Goal: Check status

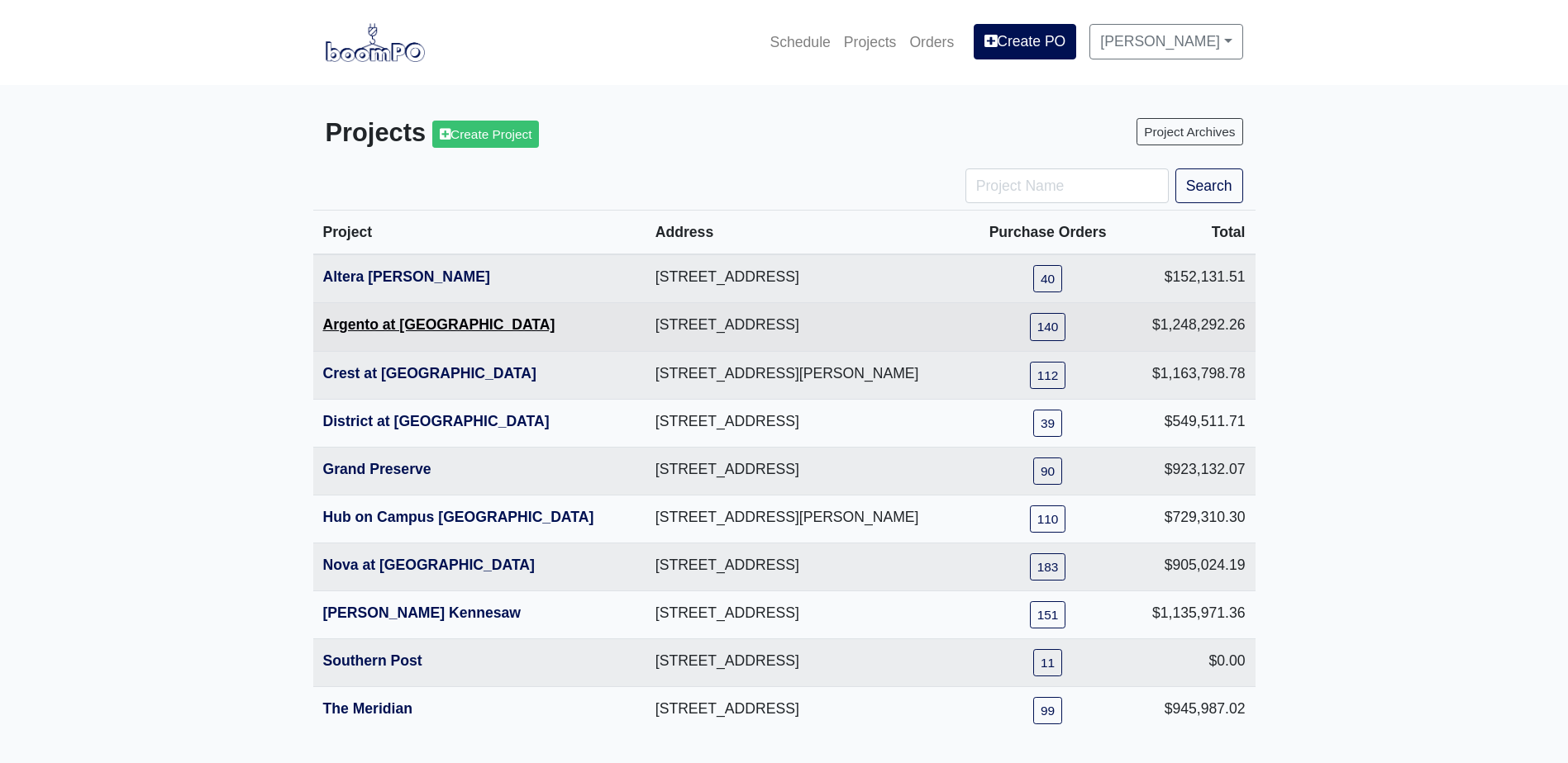
click at [383, 328] on link "Argento at [GEOGRAPHIC_DATA]" at bounding box center [439, 325] width 233 height 16
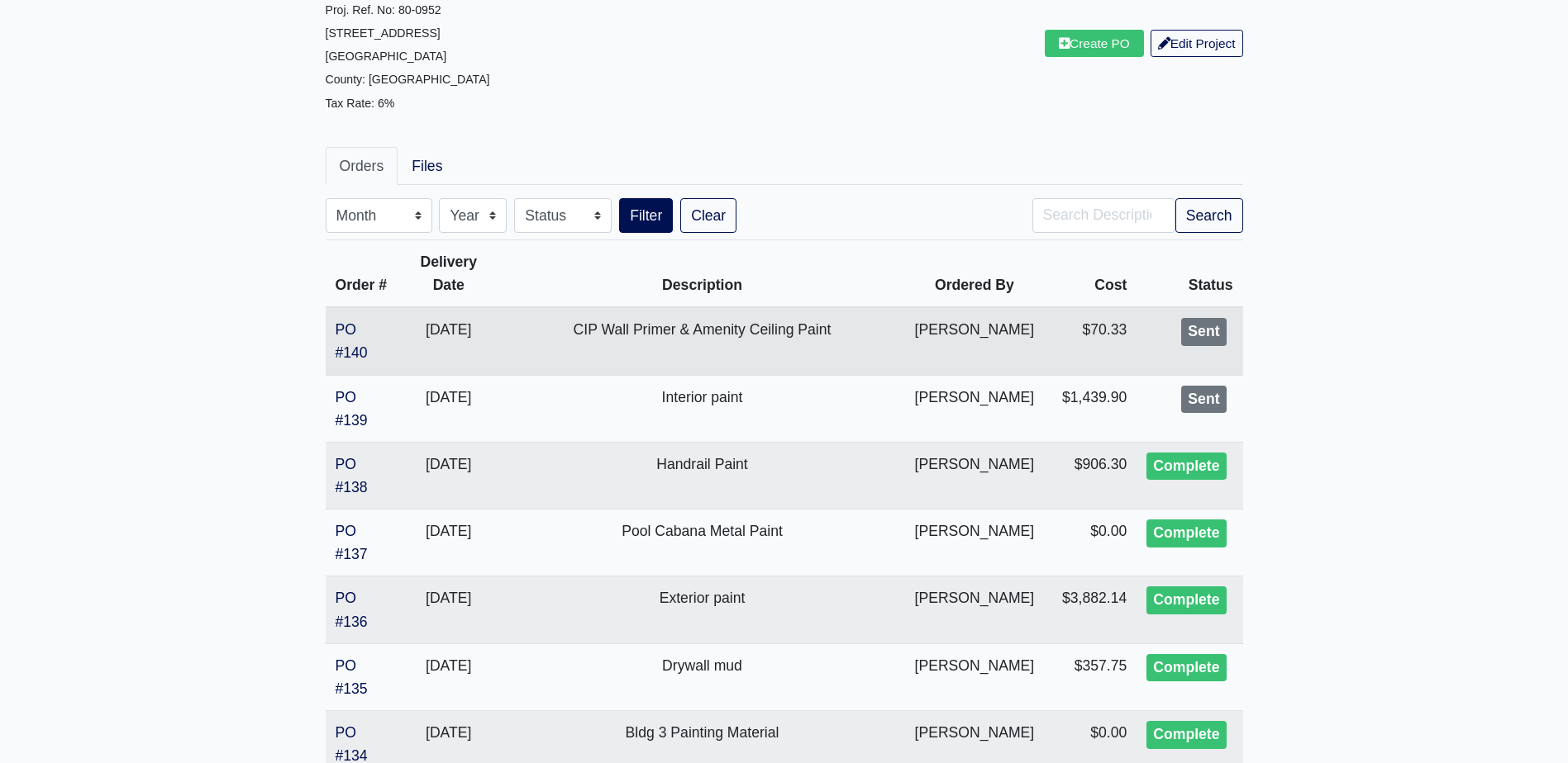
scroll to position [248, 0]
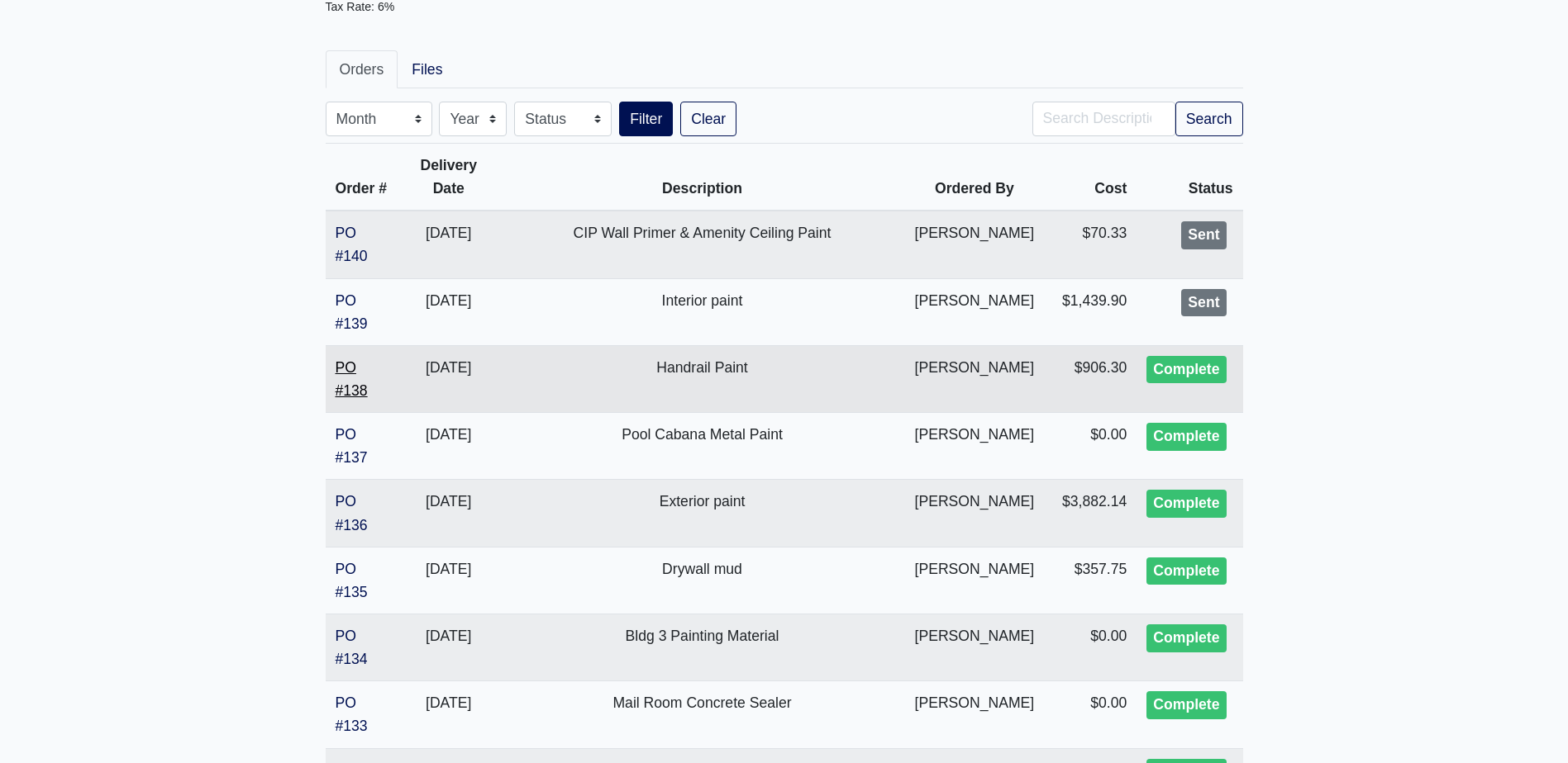
click at [354, 363] on link "PO #138" at bounding box center [352, 379] width 33 height 40
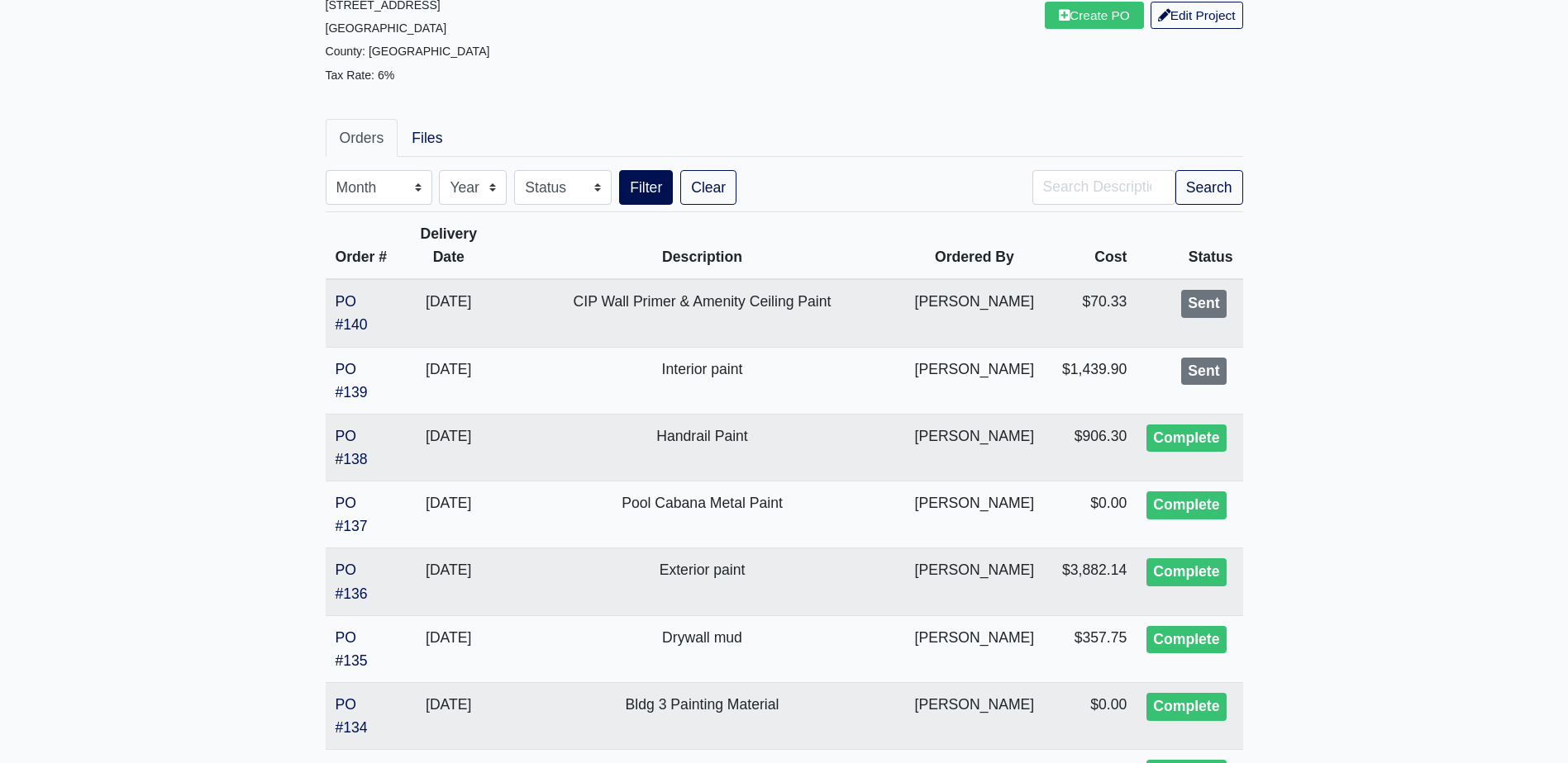
scroll to position [0, 0]
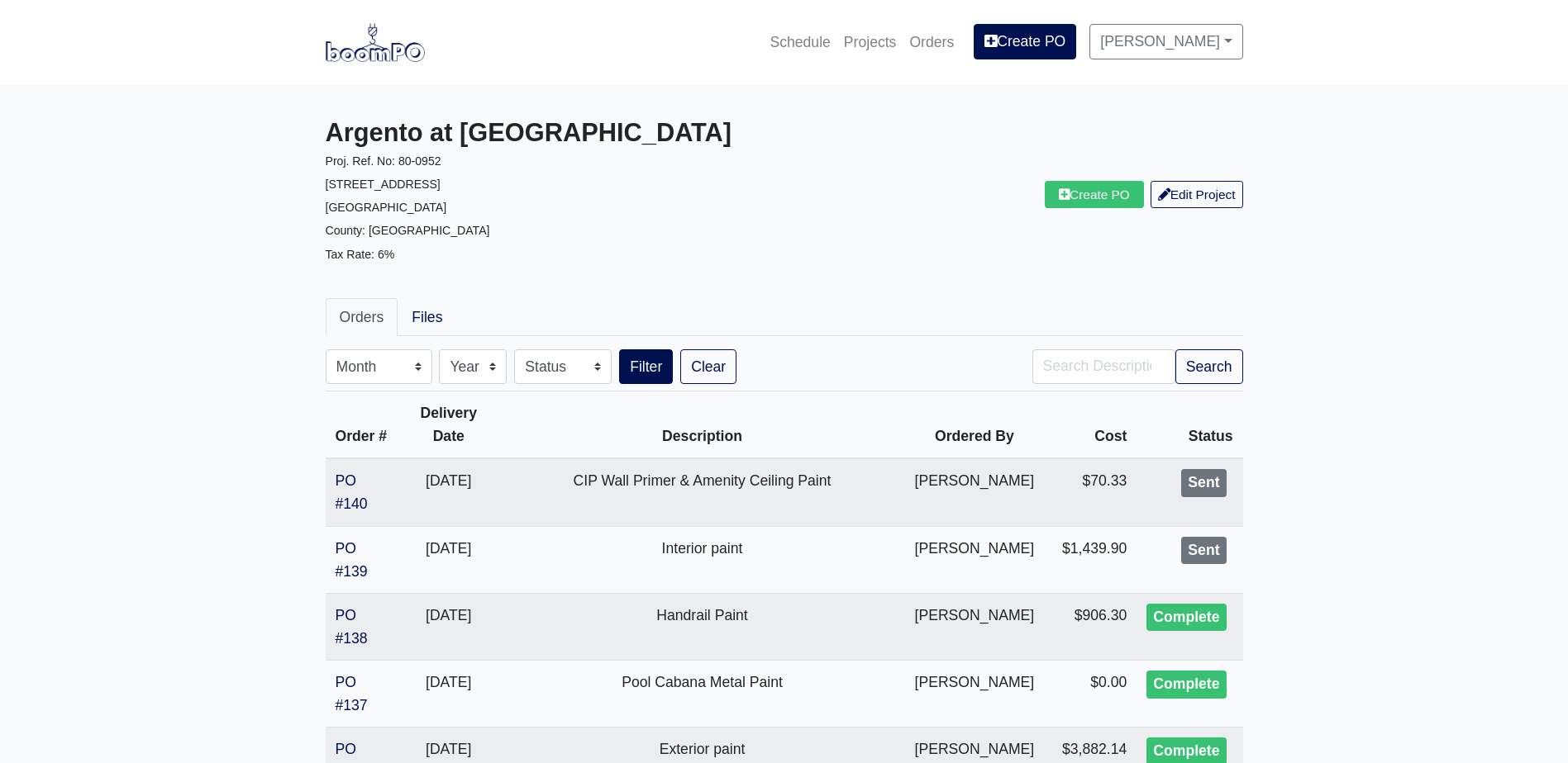
drag, startPoint x: 366, startPoint y: 60, endPoint x: 327, endPoint y: 81, distance: 44.3
click at [366, 60] on img at bounding box center [376, 43] width 100 height 38
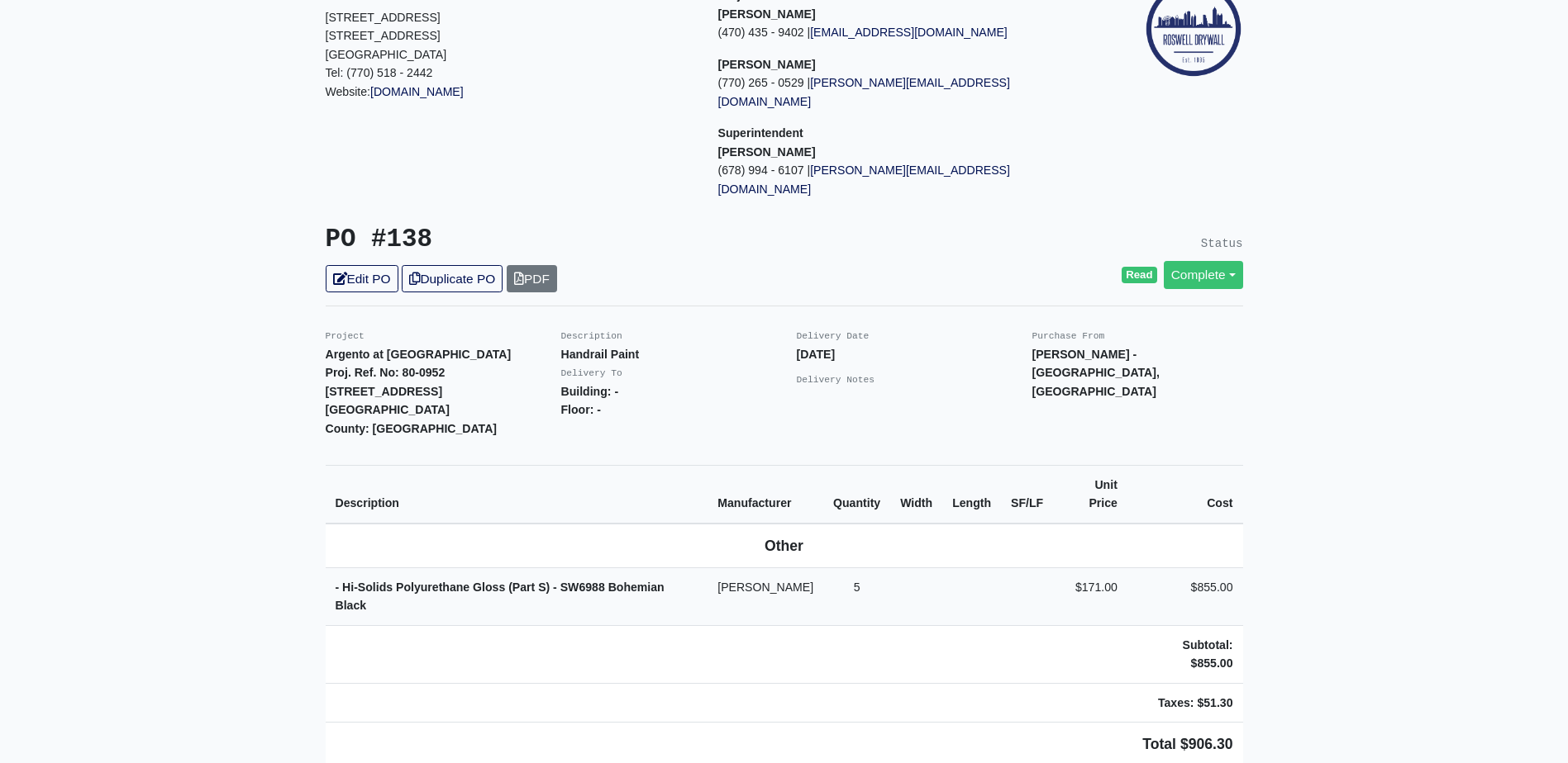
scroll to position [166, 0]
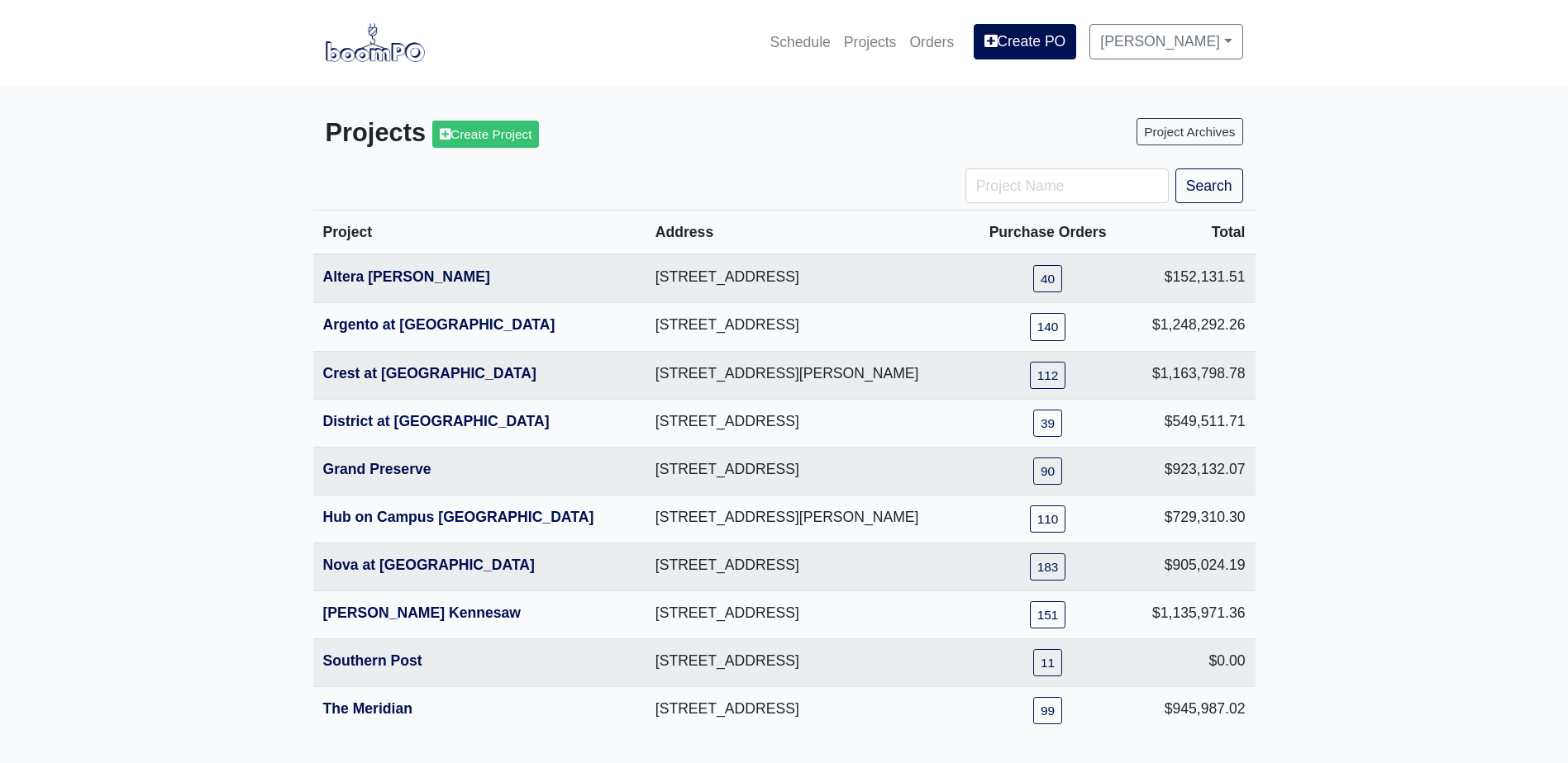
click at [149, 447] on main "Projects Create Project Project Archives Search Project Address Purchase Orders…" at bounding box center [784, 426] width 1568 height 682
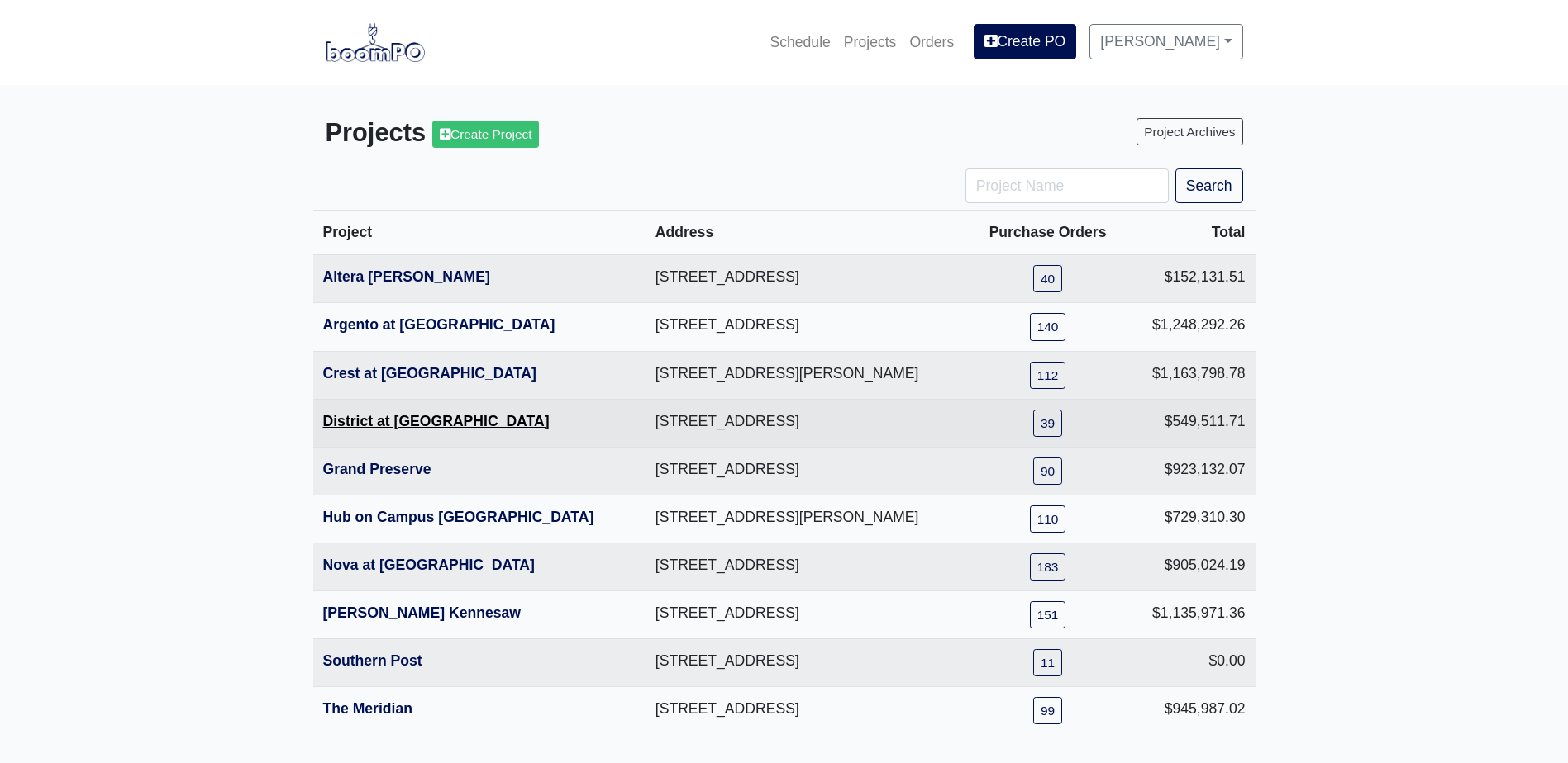
click at [384, 422] on link "District at [GEOGRAPHIC_DATA]" at bounding box center [436, 421] width 226 height 16
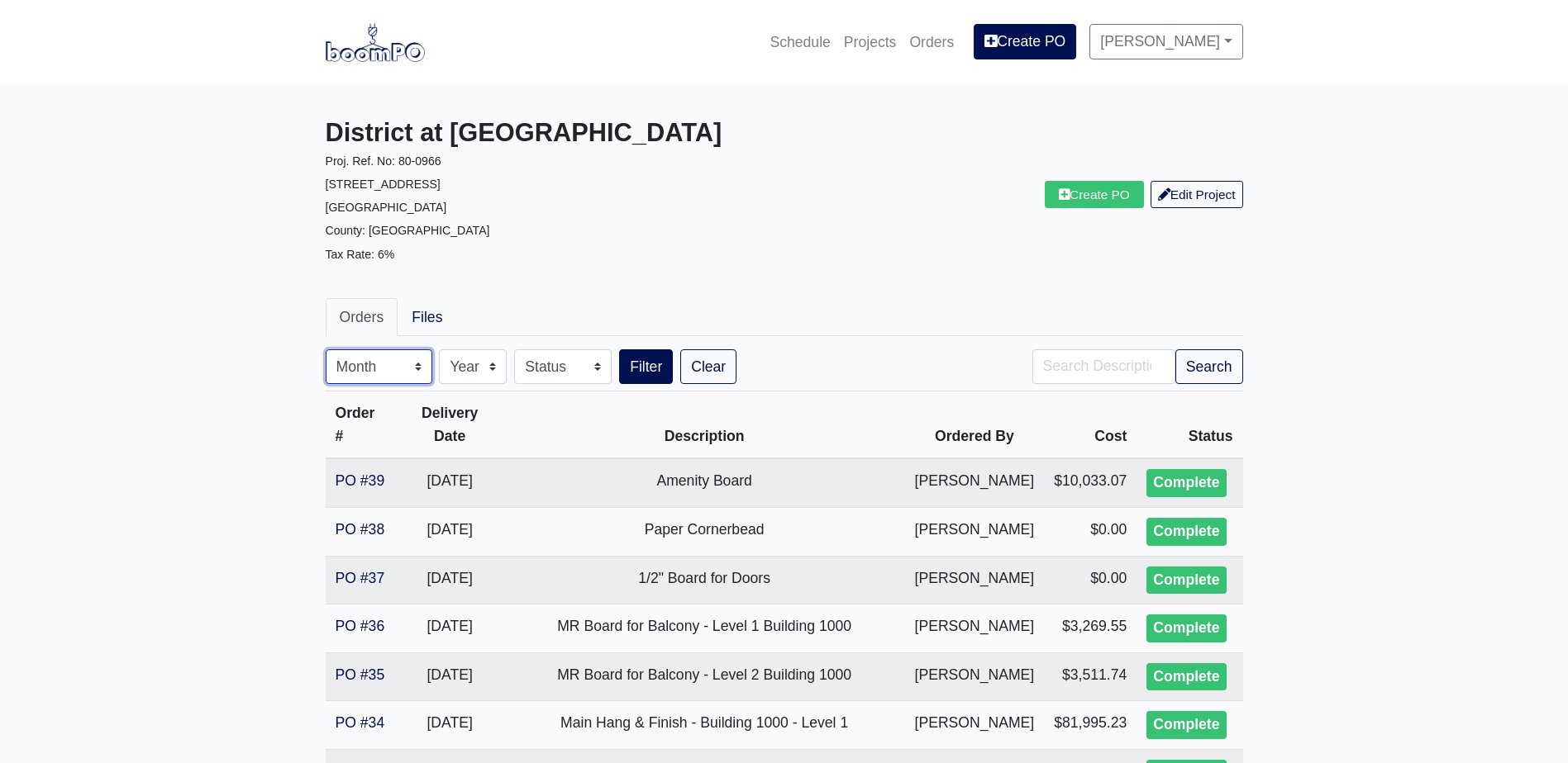
click at [415, 378] on select "Month January February March April May June July August September October Novem…" at bounding box center [379, 367] width 107 height 34
select select "8"
click at [326, 349] on select "Month January February March April May June July August September October Novem…" at bounding box center [379, 367] width 107 height 34
click at [1190, 364] on button "Search" at bounding box center [1209, 367] width 68 height 34
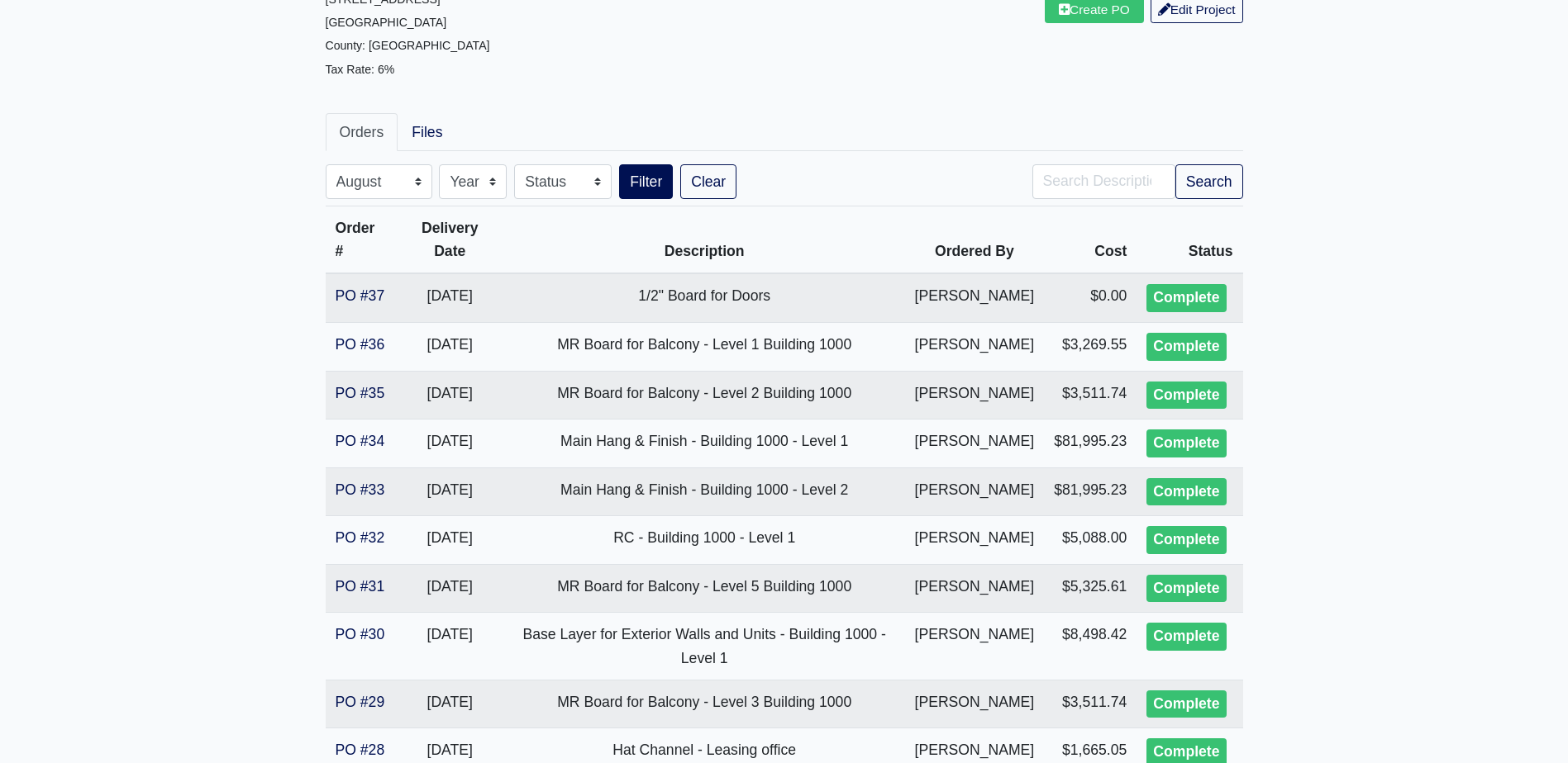
scroll to position [90, 0]
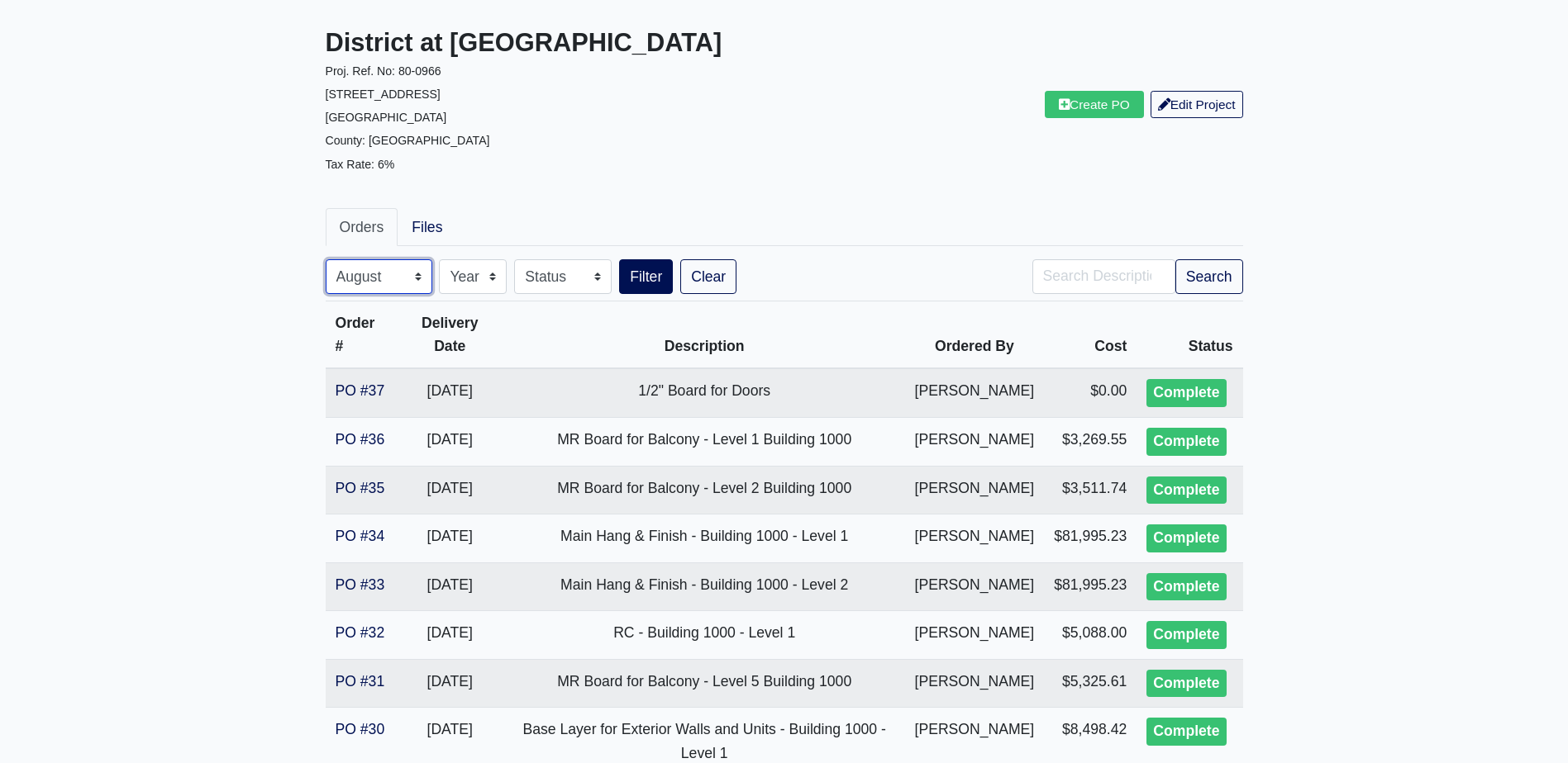
click at [389, 275] on select "Month January February March April May June July August September October Novem…" at bounding box center [379, 277] width 107 height 34
select select "9"
click at [326, 260] on select "Month January February March April May June July August September October Novem…" at bounding box center [379, 277] width 107 height 34
click at [1225, 264] on button "Search" at bounding box center [1209, 277] width 68 height 34
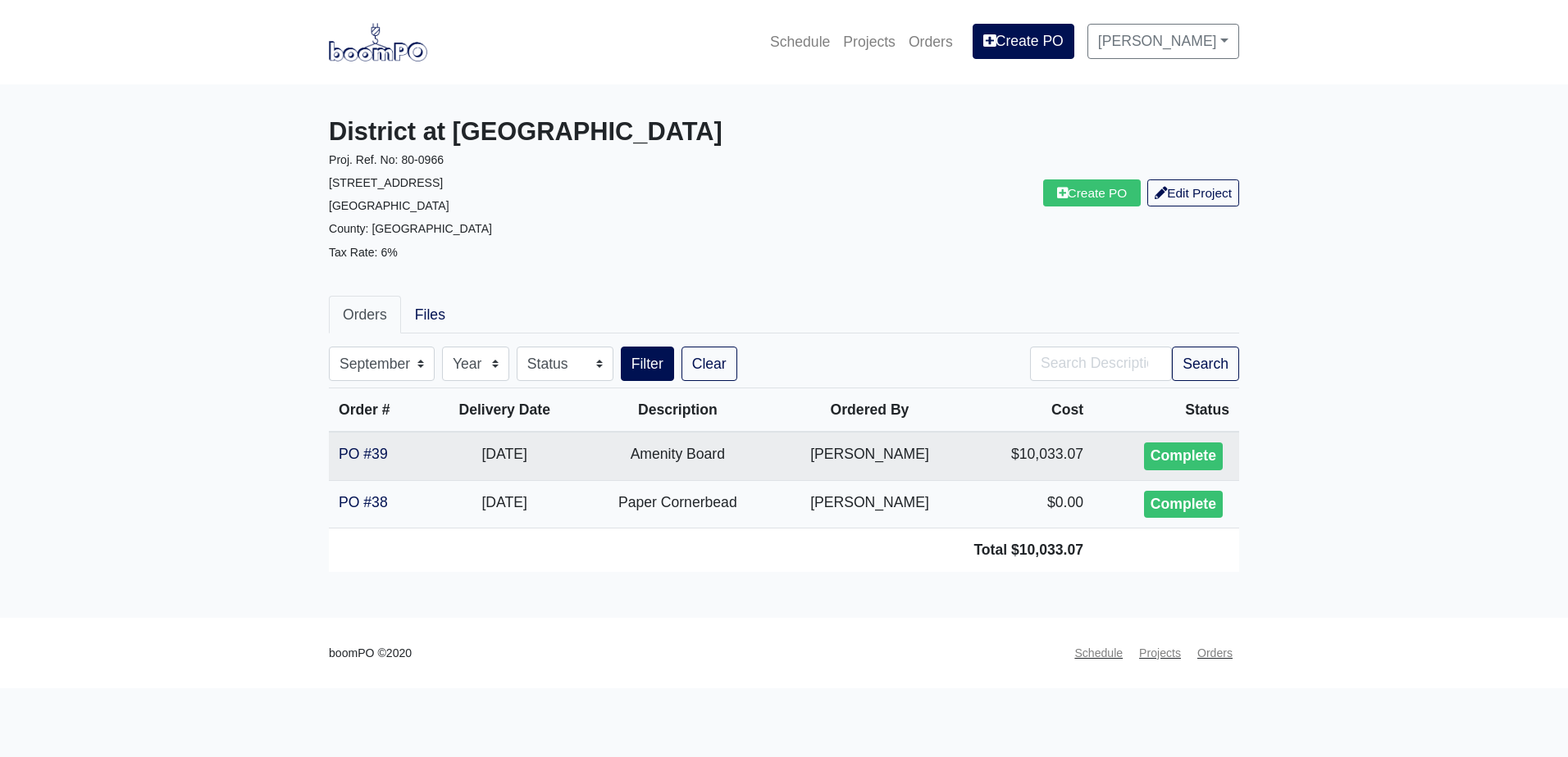
select select "9"
click at [1059, 347] on input "Search" at bounding box center [1102, 364] width 142 height 34
click at [692, 378] on link "Clear" at bounding box center [710, 364] width 56 height 34
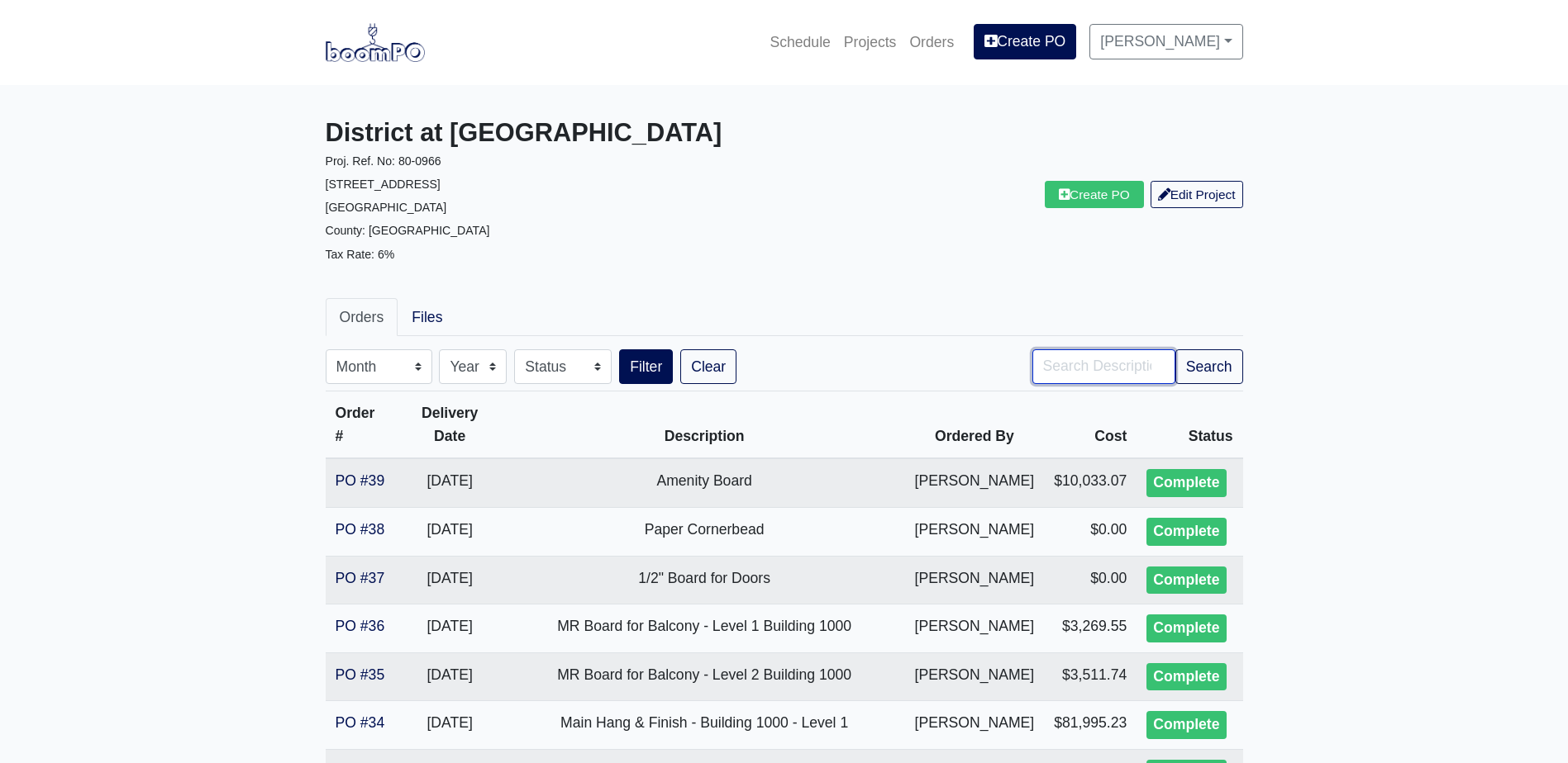
click at [1057, 371] on input "Search" at bounding box center [1104, 367] width 143 height 34
type input "pre"
click at [619, 349] on button "Filter" at bounding box center [645, 367] width 53 height 34
